Goal: Find specific page/section: Find specific page/section

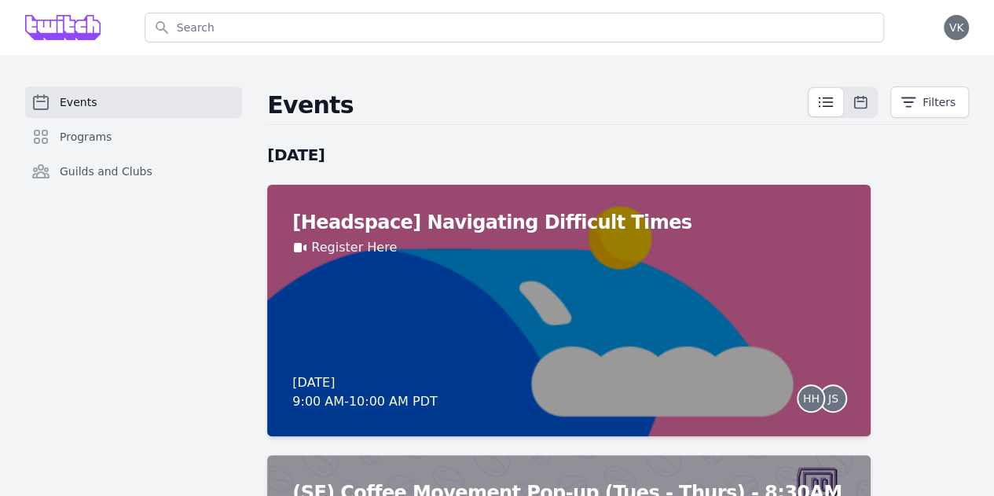
drag, startPoint x: 870, startPoint y: 328, endPoint x: 827, endPoint y: 99, distance: 232.7
click at [919, 114] on button "Filters" at bounding box center [929, 101] width 79 height 31
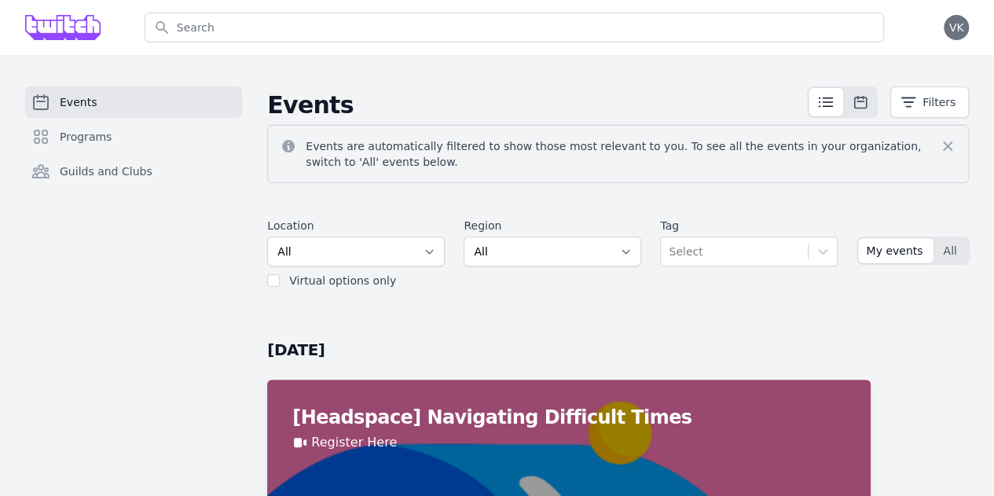
drag, startPoint x: 388, startPoint y: 241, endPoint x: 407, endPoint y: 246, distance: 19.4
click at [405, 246] on div "Location All SEA81 Oscar ([GEOGRAPHIC_DATA], [GEOGRAPHIC_DATA]) LHR32 ([GEOGRAP…" at bounding box center [618, 252] width 702 height 83
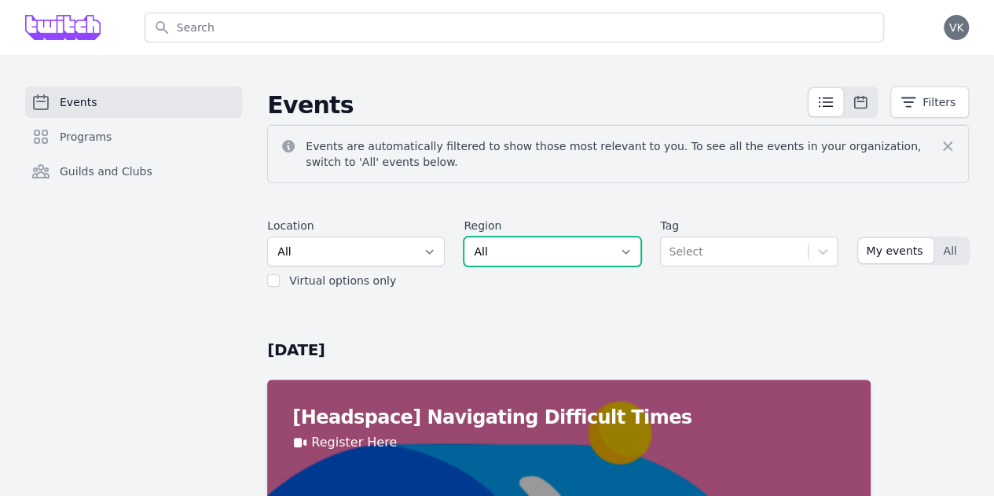
click at [464, 246] on select "All AMER - [GEOGRAPHIC_DATA] - [GEOGRAPHIC_DATA] - [GEOGRAPHIC_DATA] - West APA…" at bounding box center [553, 252] width 178 height 30
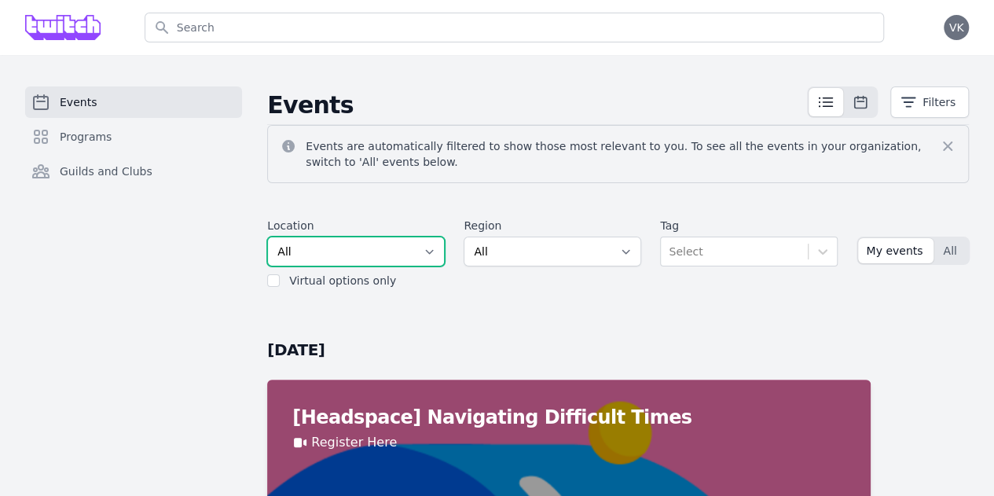
click at [377, 238] on select "All SEA81 Oscar ([GEOGRAPHIC_DATA], [GEOGRAPHIC_DATA]) LHR32 ([GEOGRAPHIC_DATA]…" at bounding box center [356, 252] width 178 height 30
select select "37"
click at [267, 237] on select "All SEA81 Oscar ([GEOGRAPHIC_DATA], [GEOGRAPHIC_DATA]) LHR32 ([GEOGRAPHIC_DATA]…" at bounding box center [356, 252] width 178 height 30
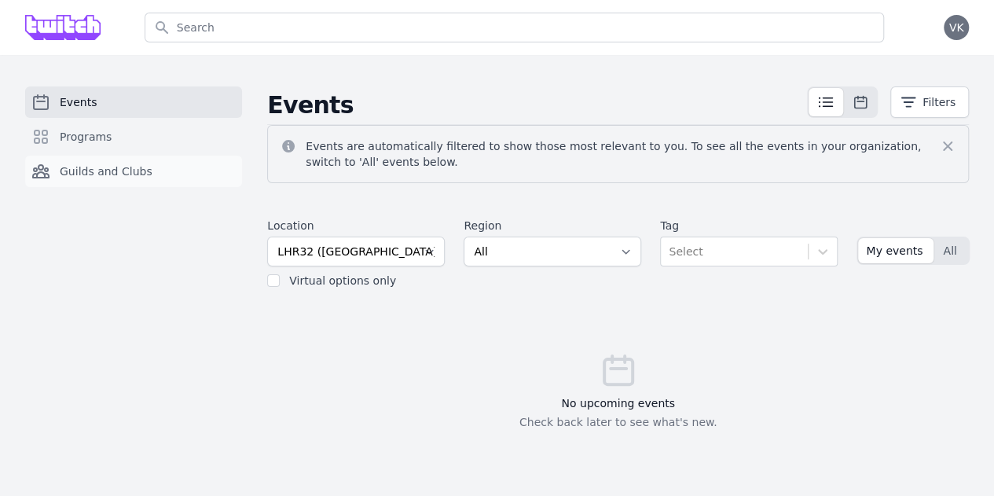
click at [109, 157] on link "Guilds and Clubs" at bounding box center [133, 171] width 217 height 31
